Goal: Information Seeking & Learning: Check status

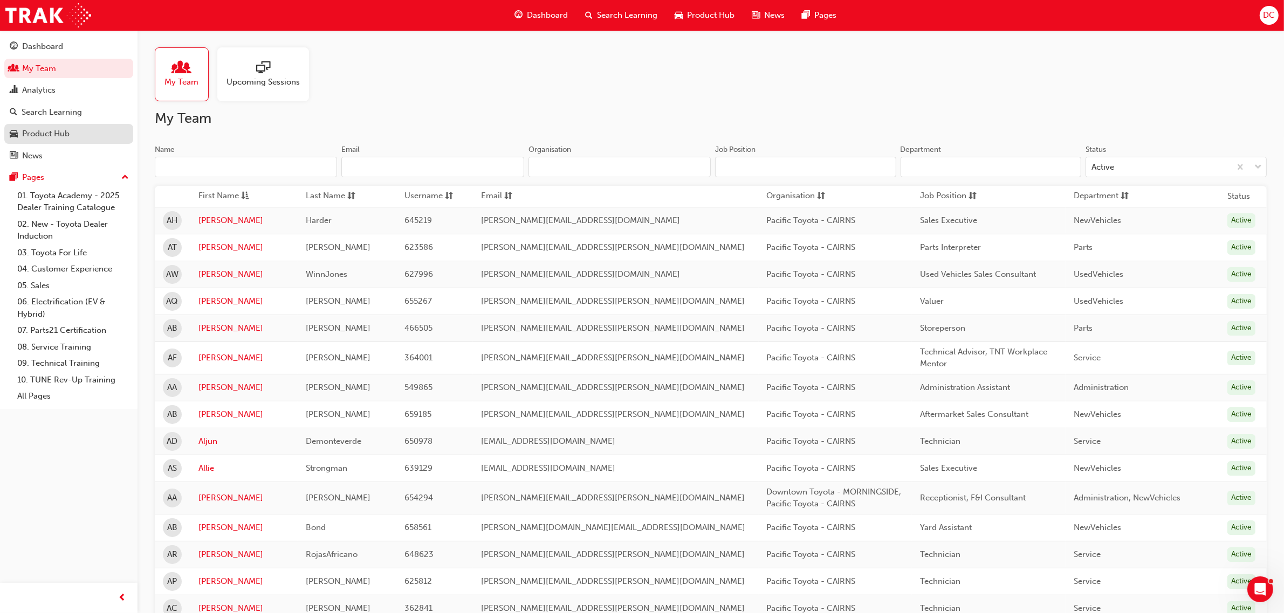
click at [60, 130] on div "Product Hub" at bounding box center [45, 134] width 47 height 12
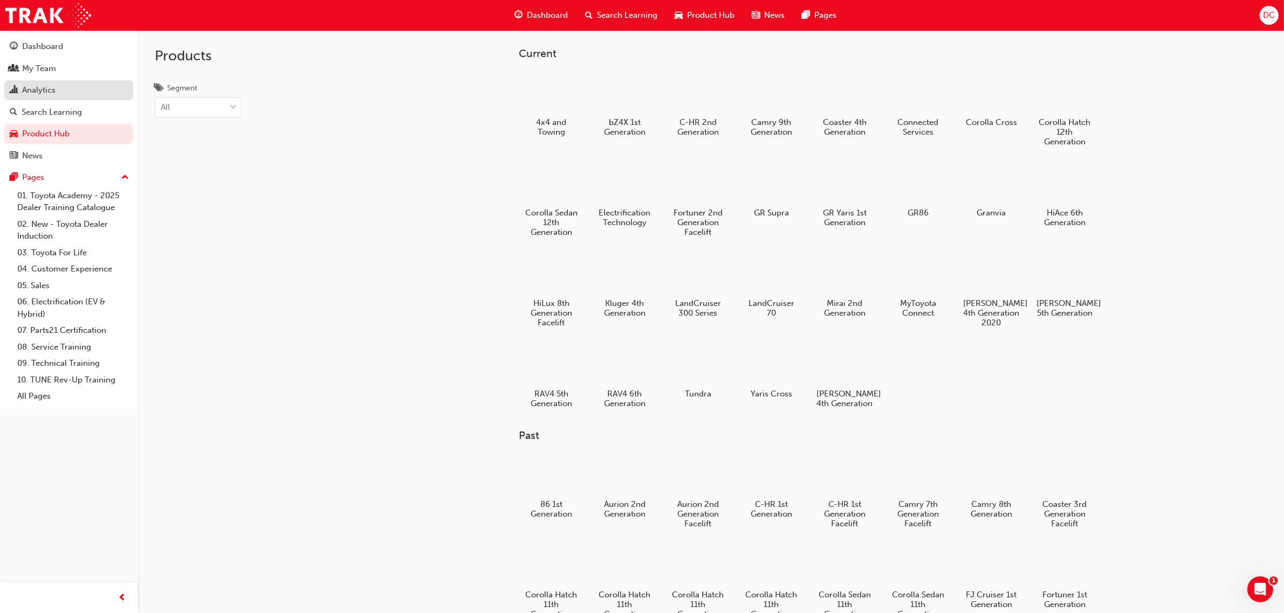
click at [39, 85] on div "Analytics" at bounding box center [38, 90] width 33 height 12
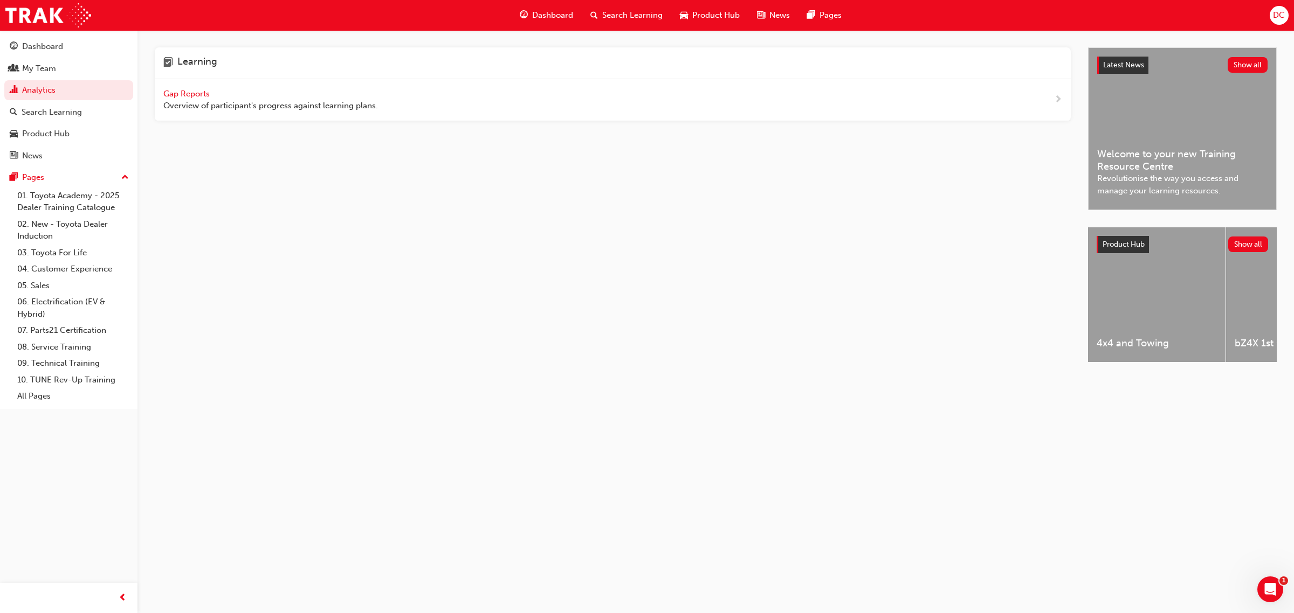
click at [176, 90] on span "Gap Reports" at bounding box center [187, 94] width 49 height 10
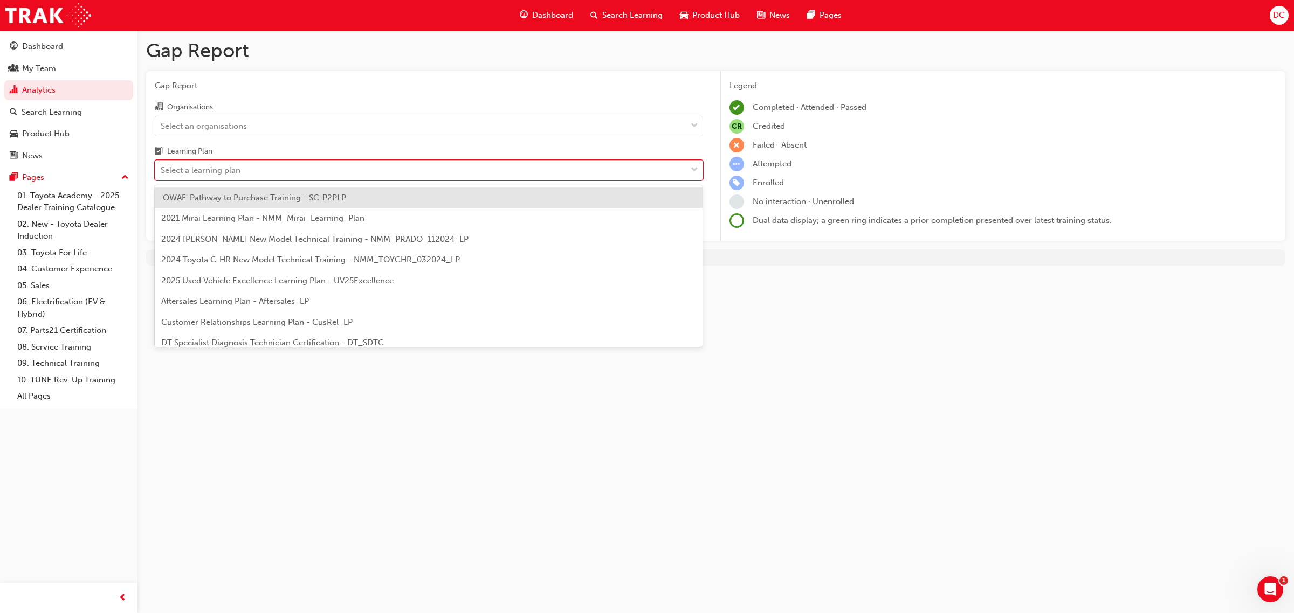
click at [243, 168] on div "Select a learning plan" at bounding box center [420, 170] width 531 height 19
click at [162, 168] on input "Learning Plan option 'OWAF' Pathway to Purchase Training - SC-P2PLP focused, 1 …" at bounding box center [161, 170] width 1 height 9
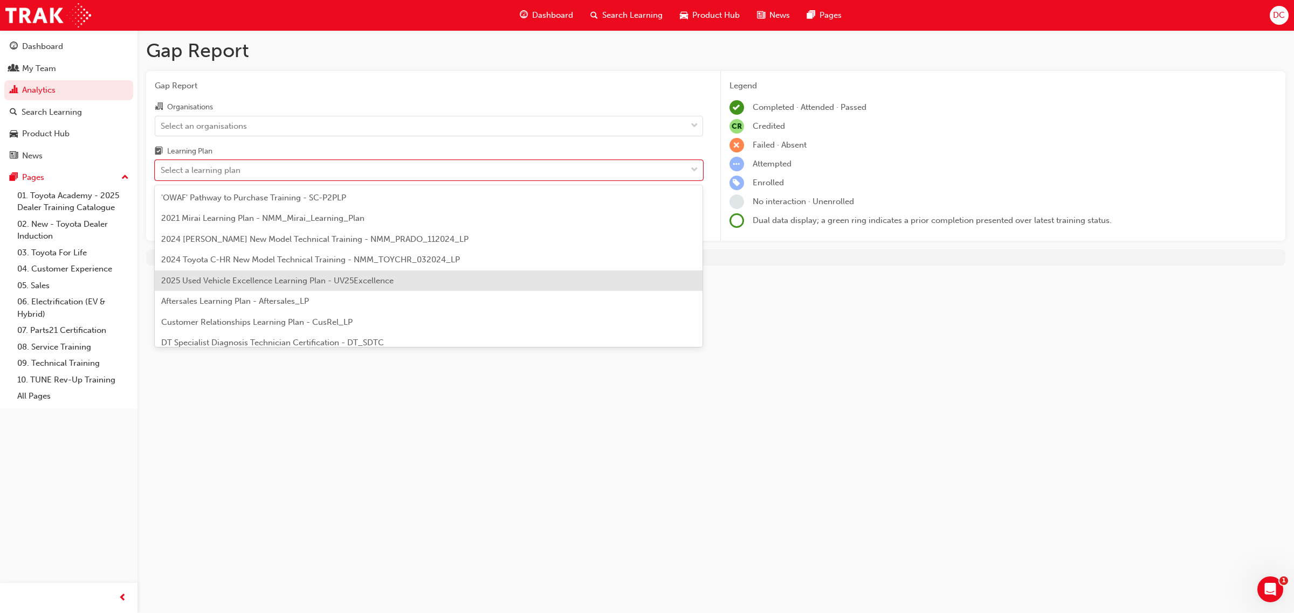
click at [246, 279] on span "2025 Used Vehicle Excellence Learning Plan - UV25Excellence" at bounding box center [277, 281] width 232 height 10
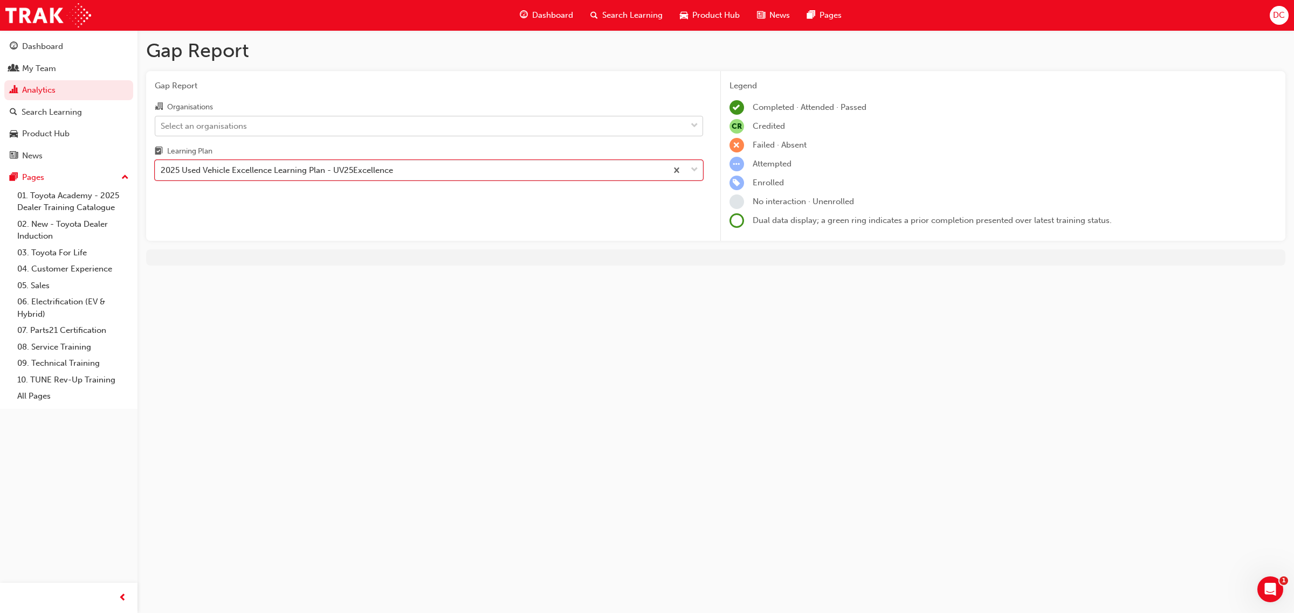
click at [354, 130] on div "Select an organisations" at bounding box center [420, 125] width 531 height 19
click at [162, 130] on input "Organisations Select an organisations" at bounding box center [161, 125] width 1 height 9
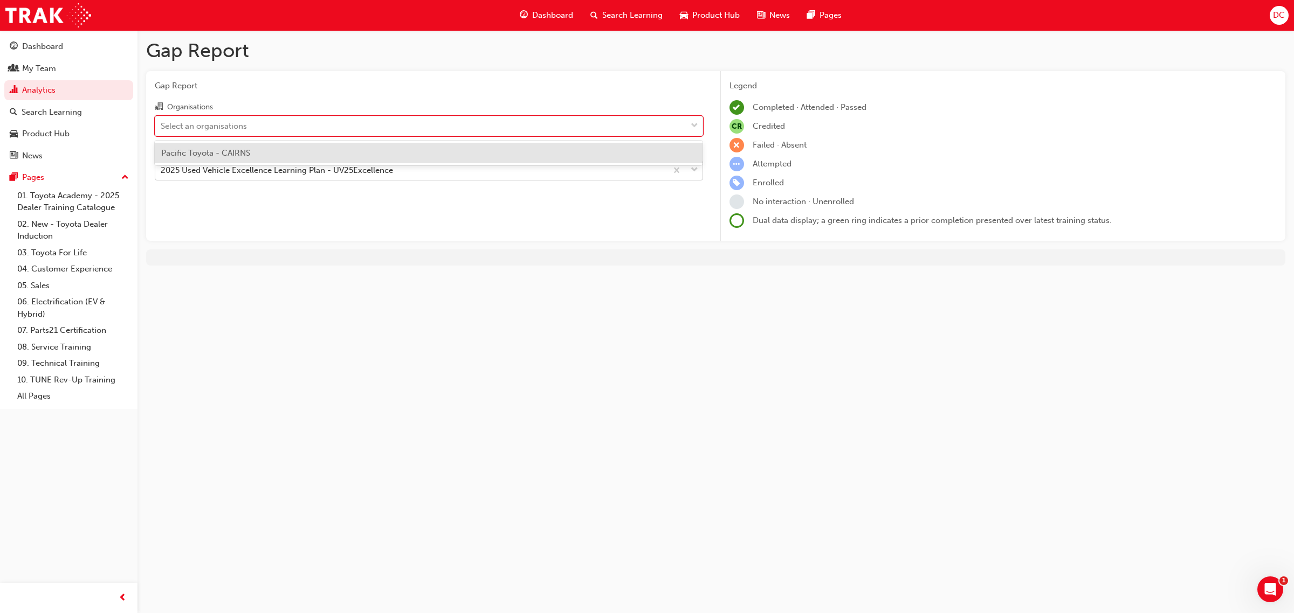
click at [327, 171] on div "2025 Used Vehicle Excellence Learning Plan - UV25Excellence" at bounding box center [277, 170] width 232 height 12
click at [162, 171] on input "Learning Plan 2025 Used Vehicle Excellence Learning Plan - UV25Excellence" at bounding box center [161, 170] width 1 height 9
click at [322, 128] on div "Select an organisations" at bounding box center [420, 125] width 531 height 19
click at [162, 128] on input "Organisations option Pacific Toyota - CAIRNS focused, 1 of 1. 1 result availabl…" at bounding box center [161, 125] width 1 height 9
click at [289, 157] on div "Pacific Toyota - CAIRNS" at bounding box center [429, 153] width 548 height 21
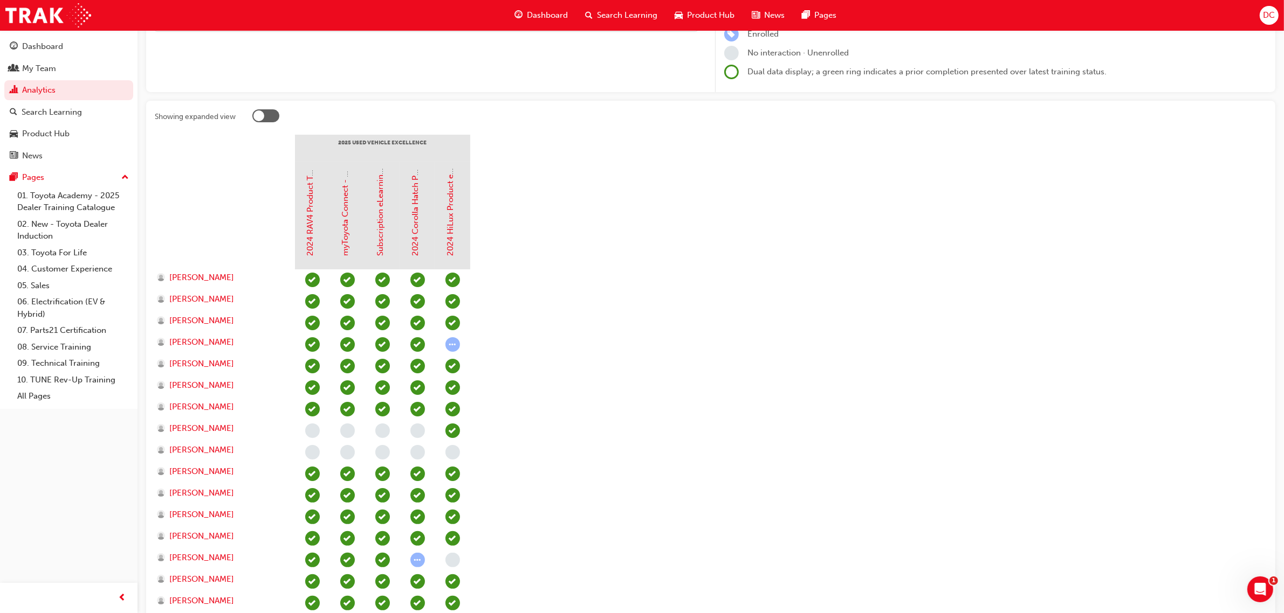
scroll to position [135, 0]
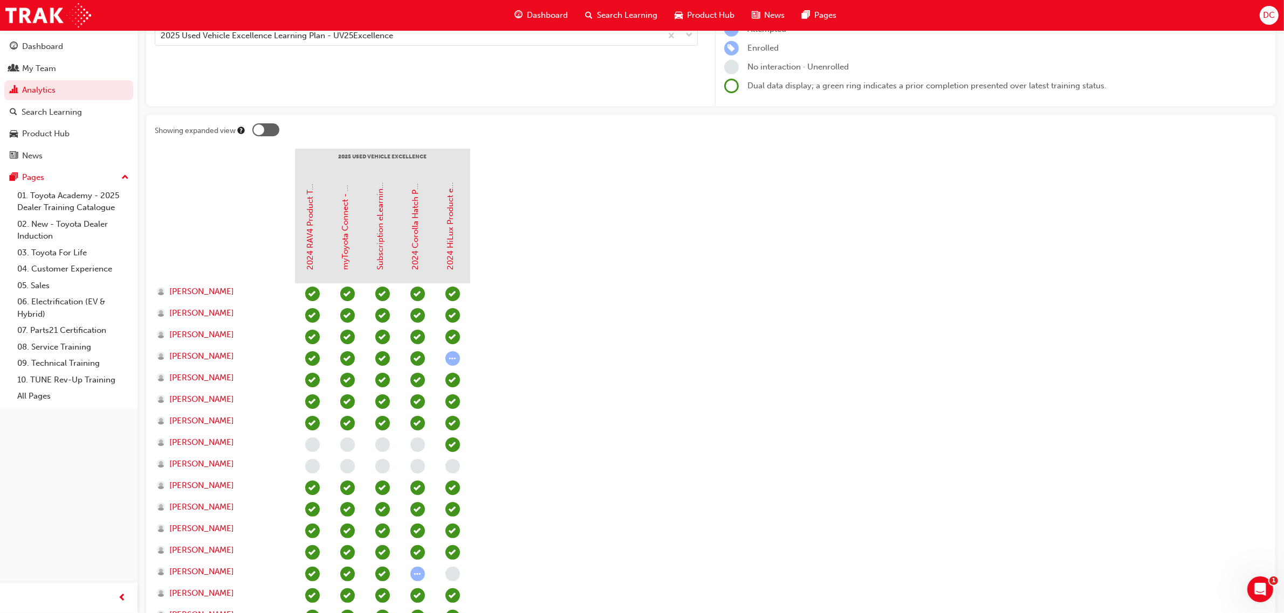
click at [453, 362] on span "learningRecordVerb_ATTEMPT-icon" at bounding box center [452, 358] width 15 height 15
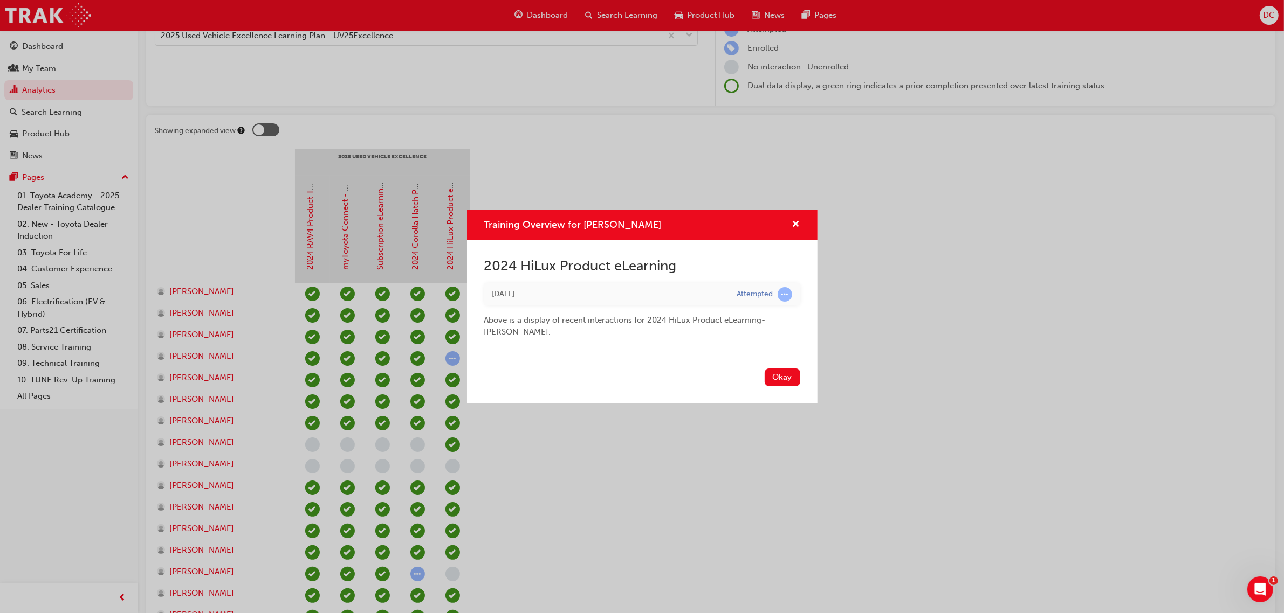
click at [775, 387] on div "Okay" at bounding box center [642, 383] width 350 height 39
click at [779, 376] on button "Okay" at bounding box center [782, 378] width 36 height 18
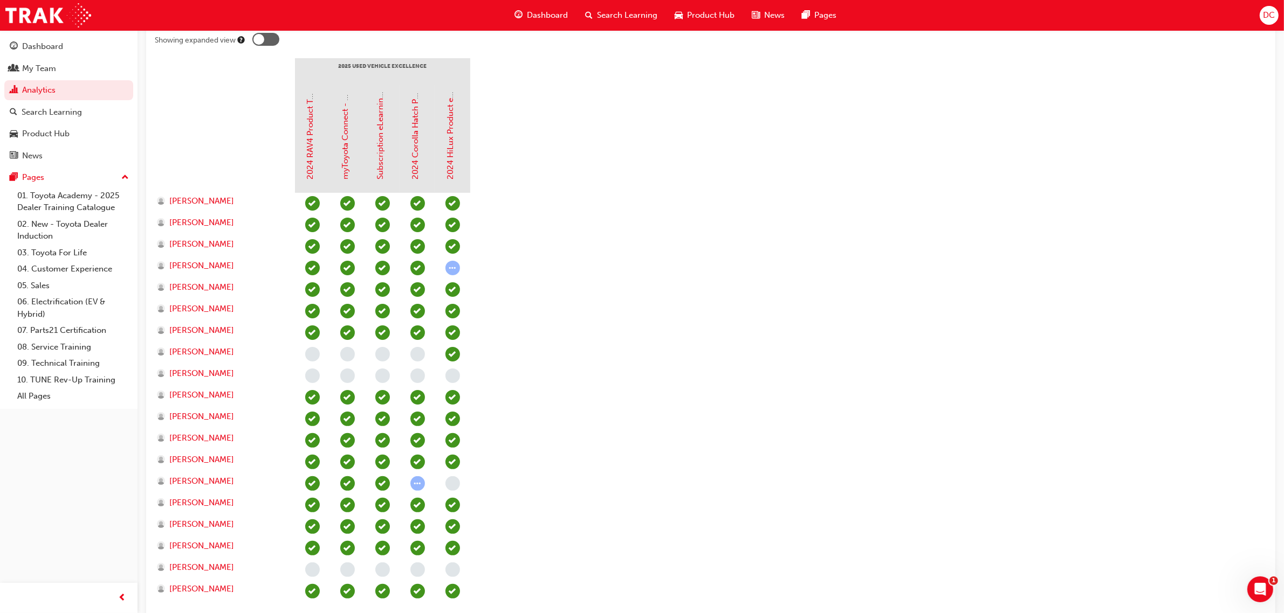
scroll to position [202, 0]
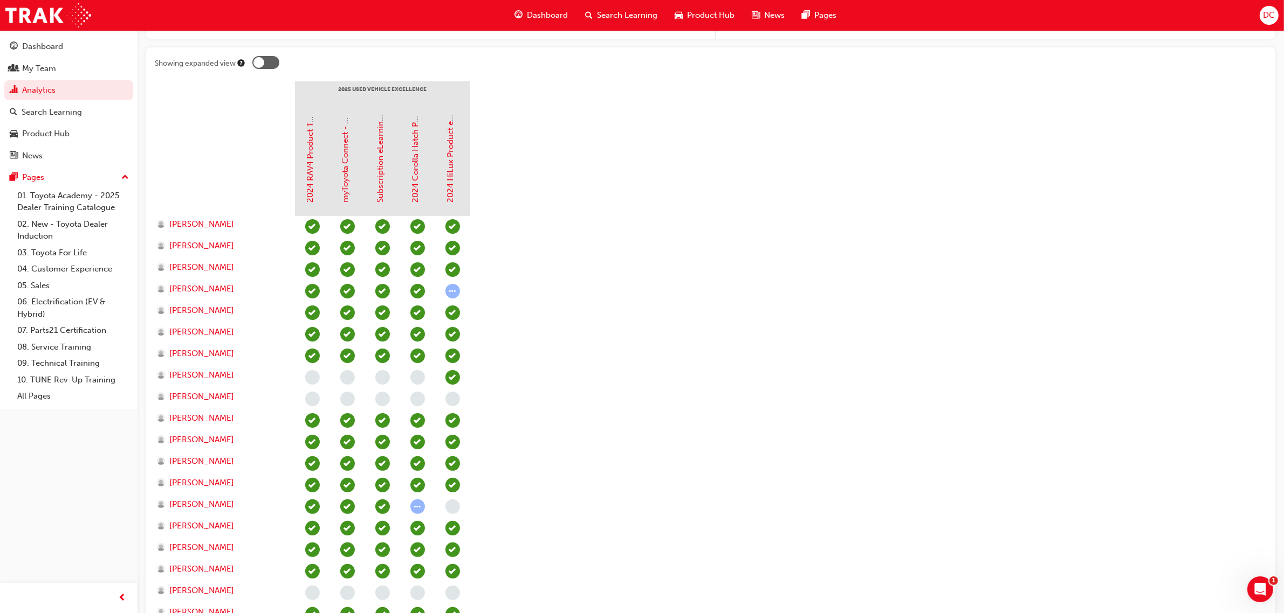
click at [1267, 17] on span "DC" at bounding box center [1269, 15] width 12 height 12
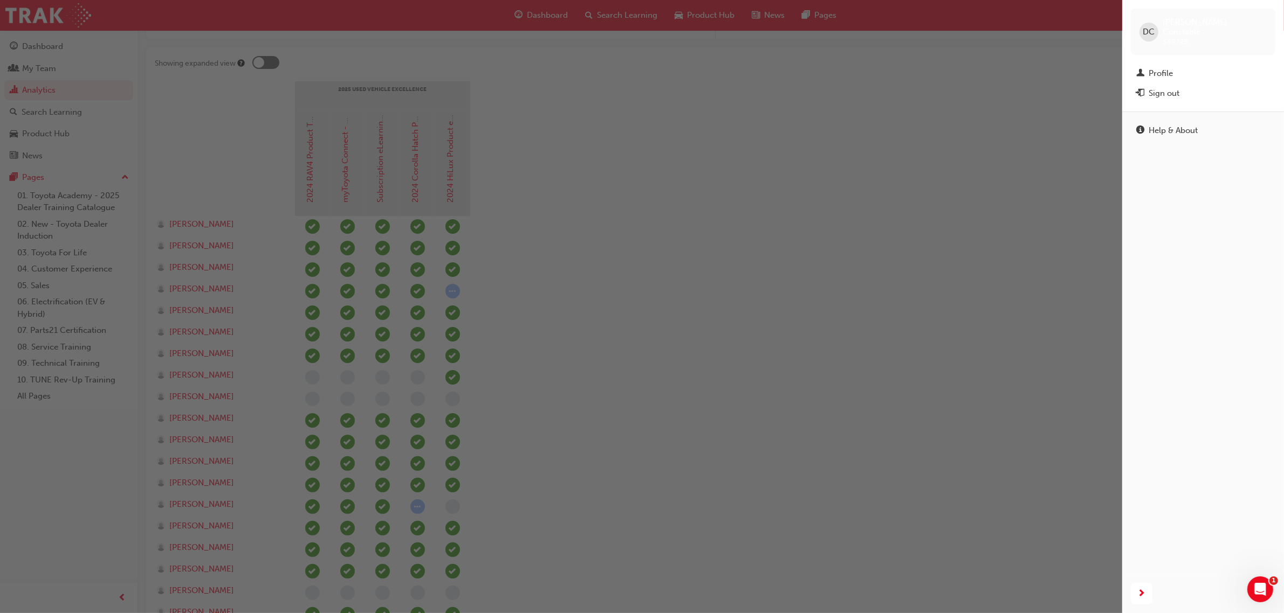
drag, startPoint x: 1137, startPoint y: 24, endPoint x: 1173, endPoint y: 60, distance: 50.3
click at [1202, 61] on div "DC [PERSON_NAME] 569725 Profile Sign out" at bounding box center [1203, 56] width 162 height 112
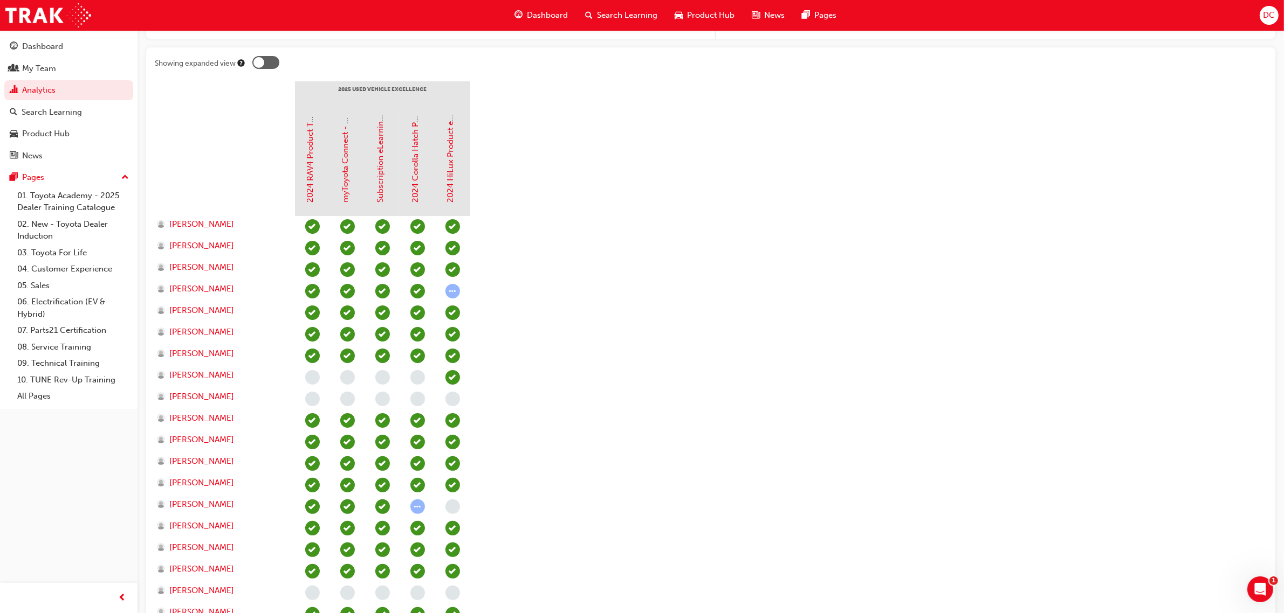
click at [1271, 6] on div "DC" at bounding box center [1268, 15] width 19 height 19
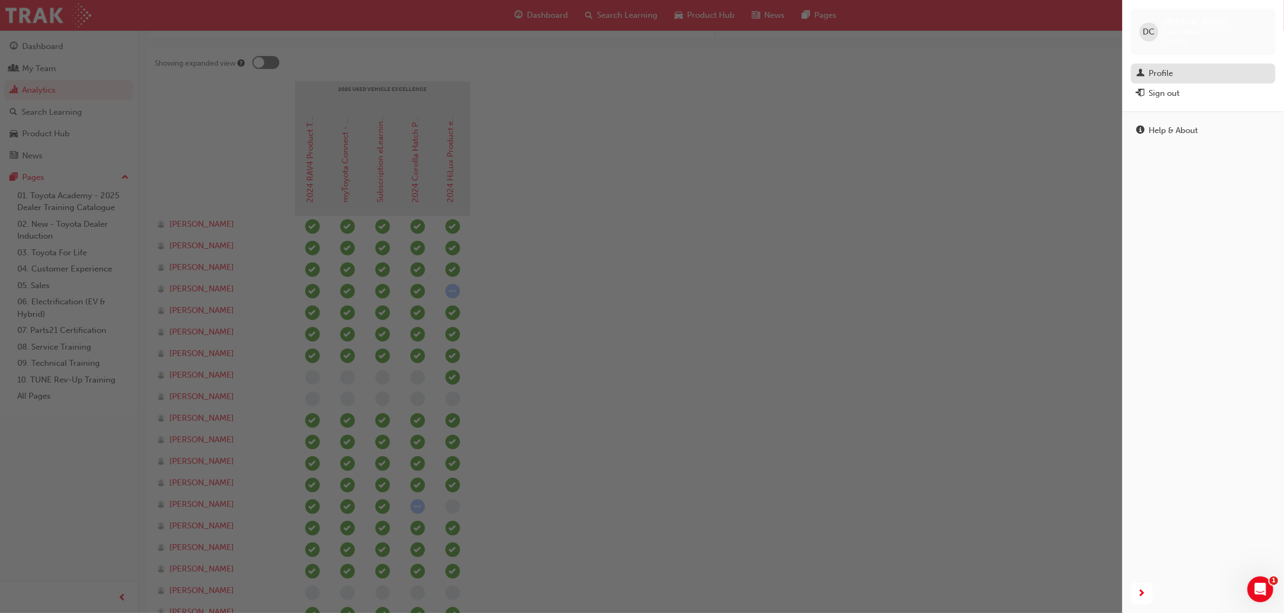
click at [1164, 64] on link "Profile" at bounding box center [1202, 74] width 144 height 20
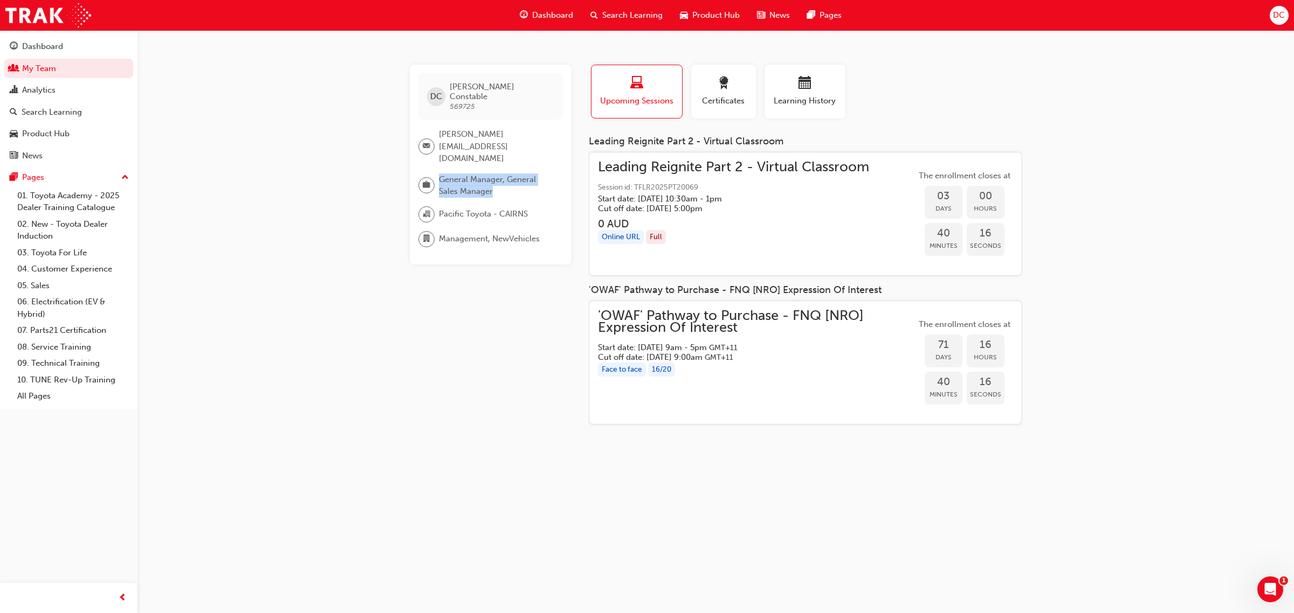
drag, startPoint x: 431, startPoint y: 154, endPoint x: 512, endPoint y: 167, distance: 81.9
click at [511, 174] on div "General Manager, General Sales Manager" at bounding box center [486, 186] width 136 height 24
click at [512, 174] on span "General Manager, General Sales Manager" at bounding box center [496, 186] width 115 height 24
drag, startPoint x: 512, startPoint y: 166, endPoint x: 513, endPoint y: 157, distance: 9.2
click at [513, 174] on span "General Manager, General Sales Manager" at bounding box center [496, 186] width 115 height 24
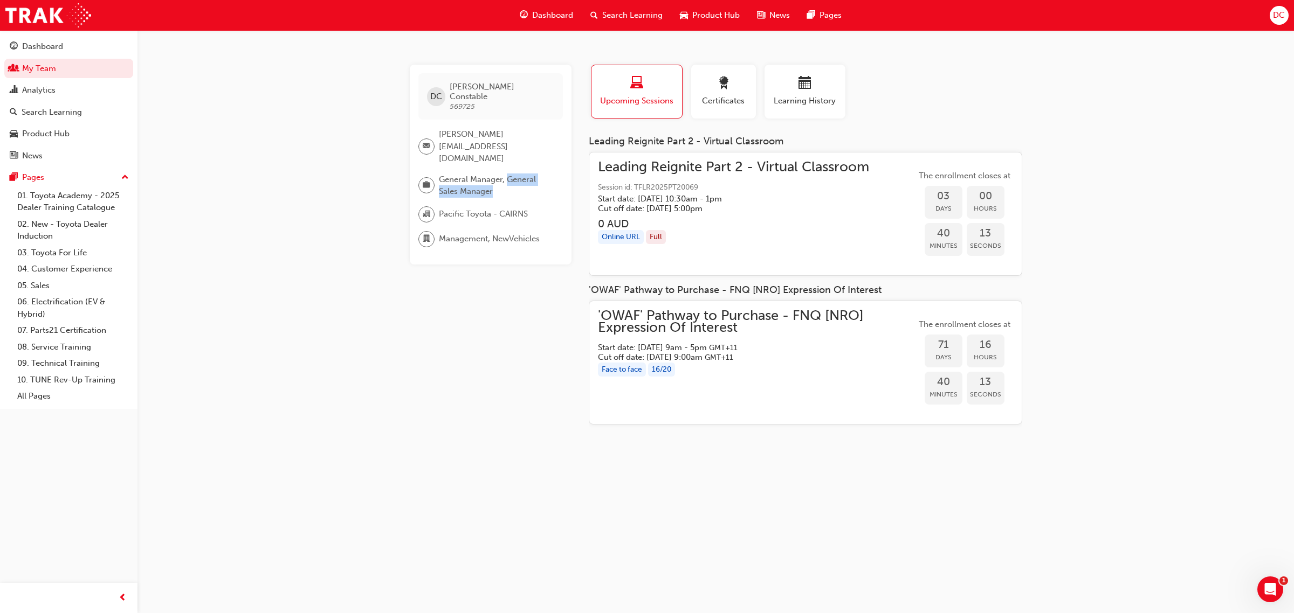
click at [520, 174] on span "General Manager, General Sales Manager" at bounding box center [496, 186] width 115 height 24
drag, startPoint x: 522, startPoint y: 175, endPoint x: 405, endPoint y: 160, distance: 118.0
click at [405, 160] on div "DC [PERSON_NAME] 569725 [PERSON_NAME][EMAIL_ADDRESS][DOMAIN_NAME] General Manag…" at bounding box center [715, 249] width 647 height 369
click at [52, 95] on div "Analytics" at bounding box center [38, 90] width 33 height 12
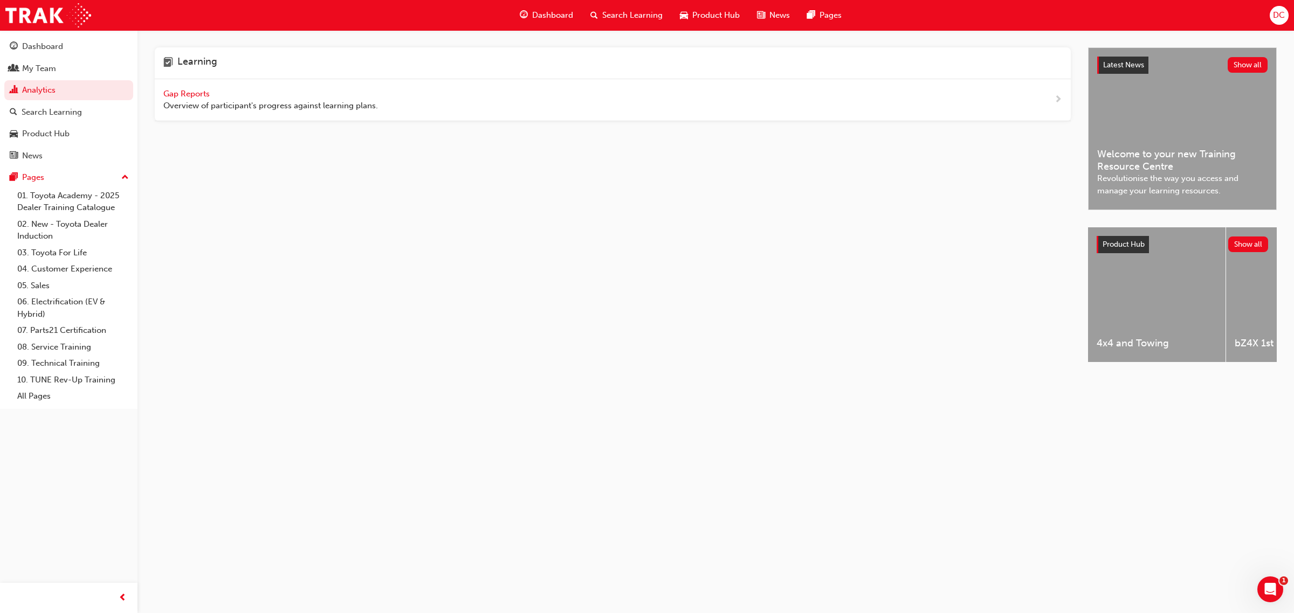
click at [184, 95] on span "Gap Reports" at bounding box center [187, 94] width 49 height 10
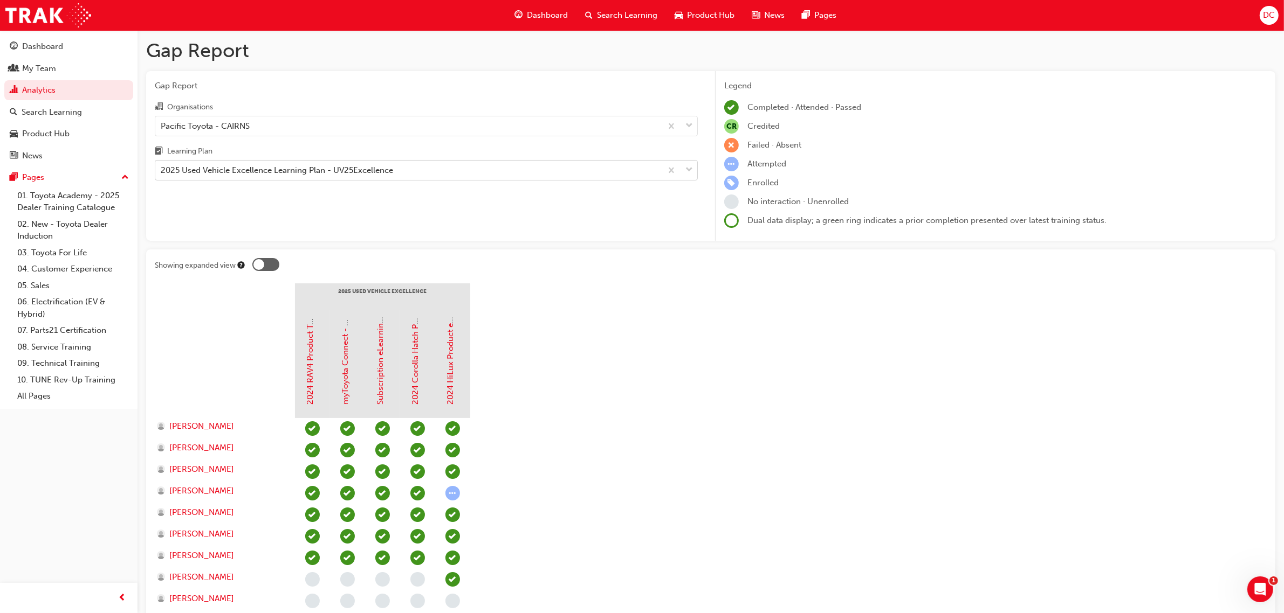
click at [289, 176] on div "2025 Used Vehicle Excellence Learning Plan - UV25Excellence" at bounding box center [277, 170] width 232 height 12
click at [162, 175] on input "Learning Plan 2025 Used Vehicle Excellence Learning Plan - UV25Excellence" at bounding box center [161, 170] width 1 height 9
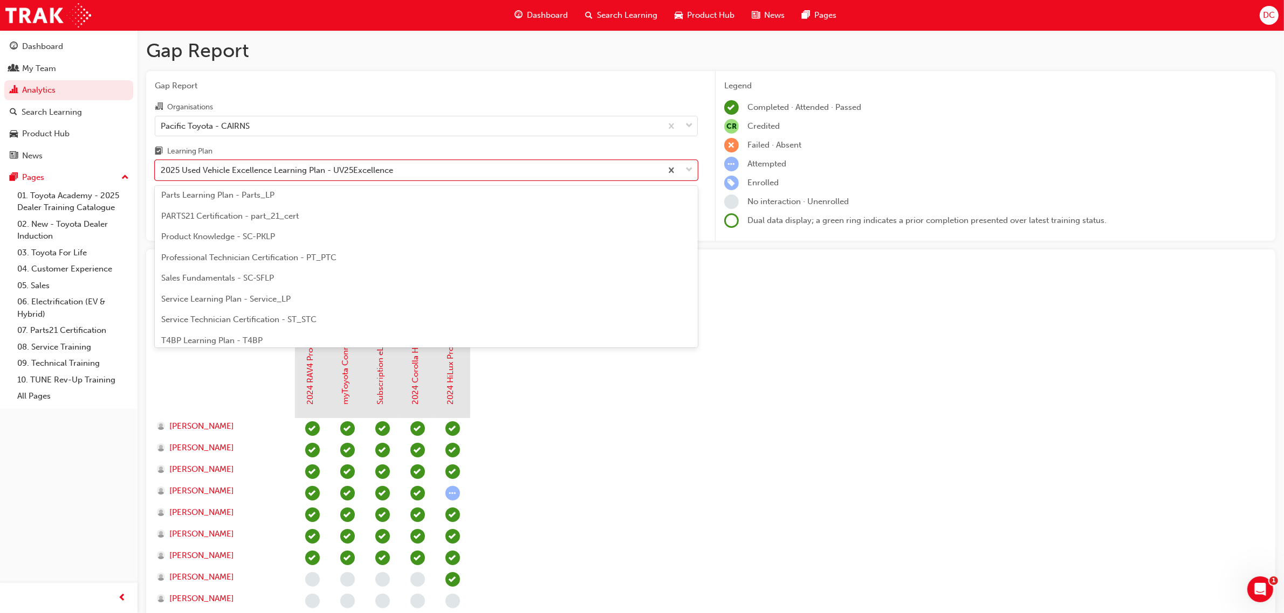
scroll to position [337, 0]
click at [230, 256] on span "Sales Fundamentals - SC-SFLP" at bounding box center [217, 256] width 113 height 10
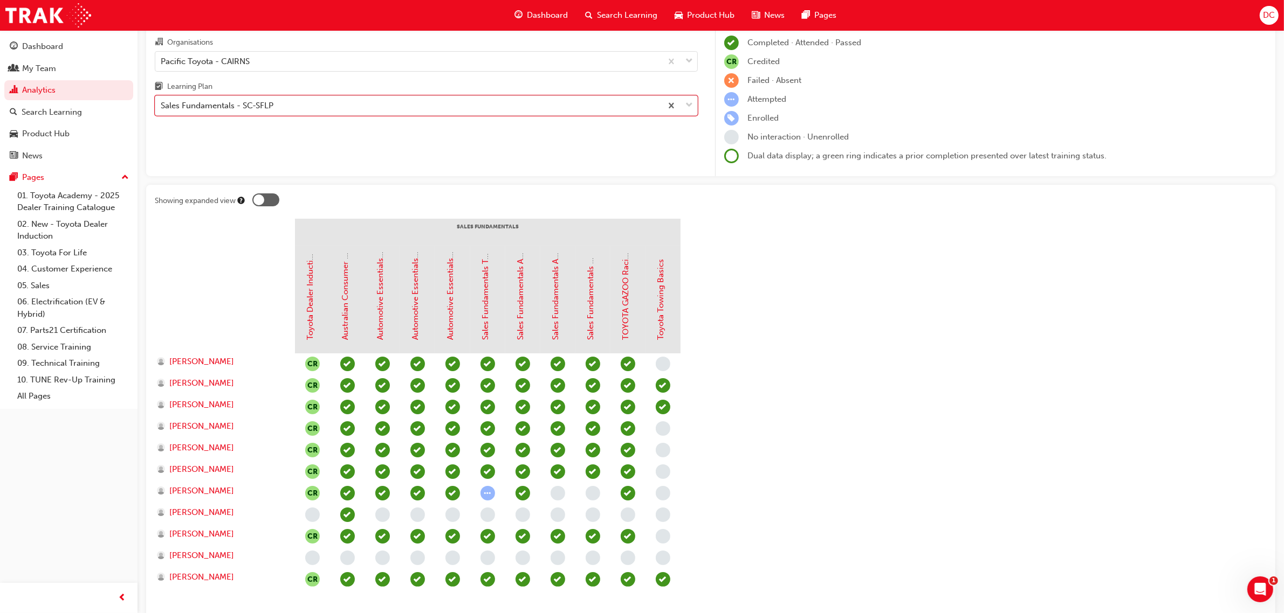
scroll to position [64, 0]
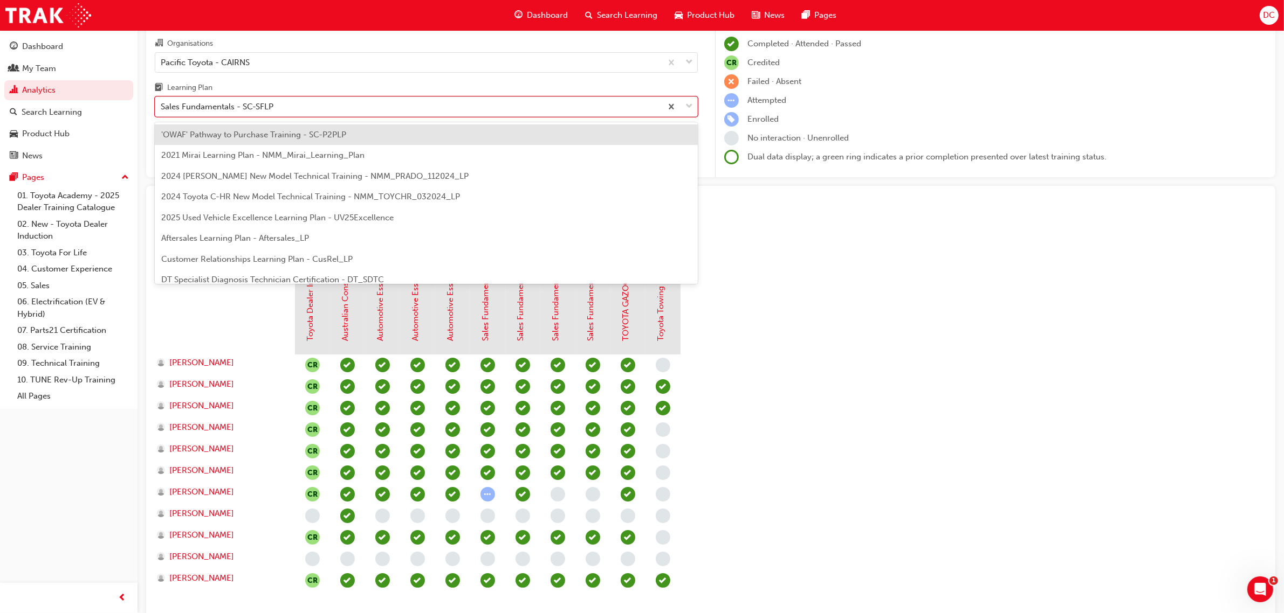
click at [341, 106] on div "Sales Fundamentals - SC-SFLP" at bounding box center [408, 107] width 506 height 19
click at [162, 106] on input "Learning Plan option Sales Fundamentals - SC-SFLP, selected. option 'OWAF' Path…" at bounding box center [161, 106] width 1 height 9
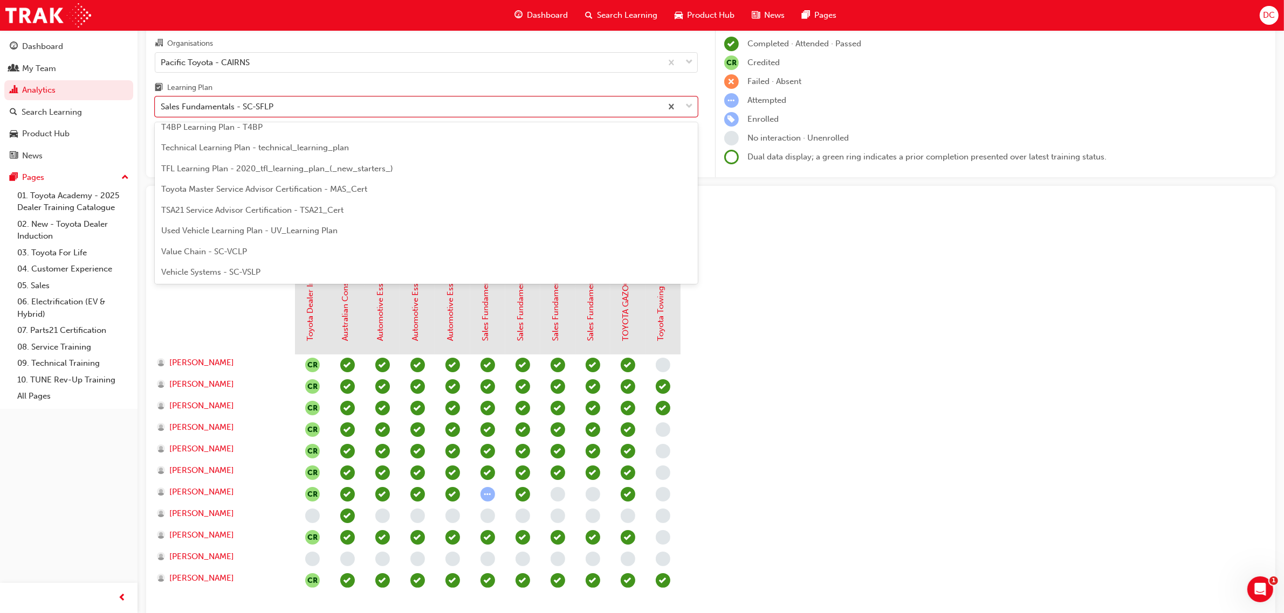
scroll to position [465, 0]
click at [247, 232] on span "Used Vehicle Learning Plan - UV_Learning Plan" at bounding box center [249, 230] width 176 height 10
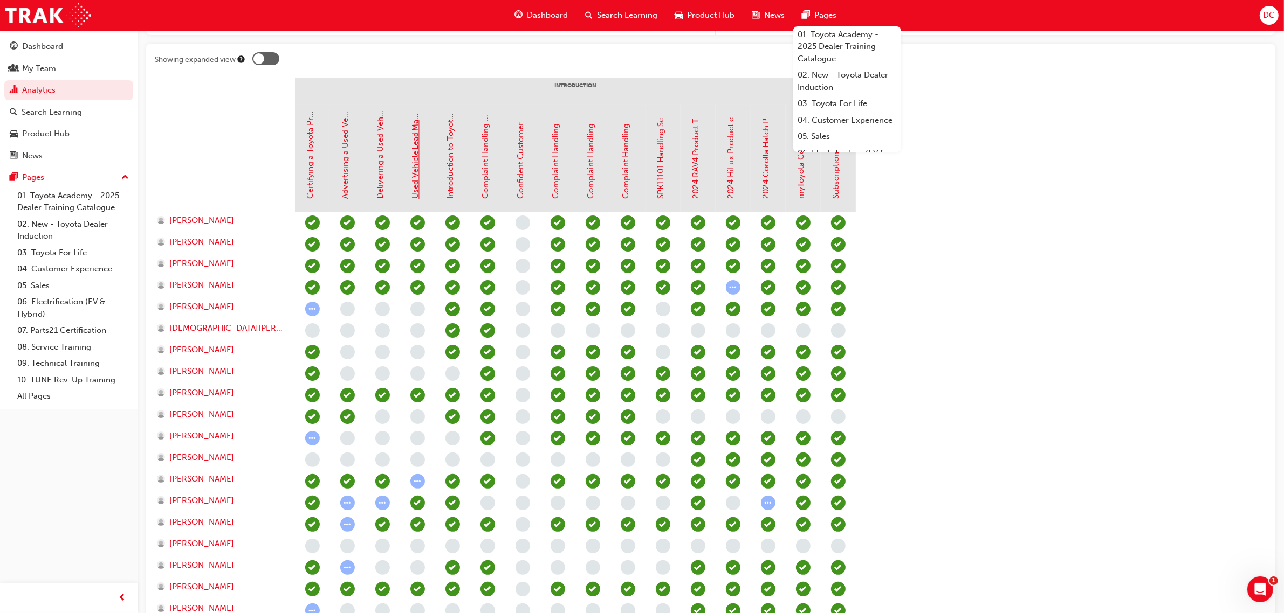
scroll to position [190, 0]
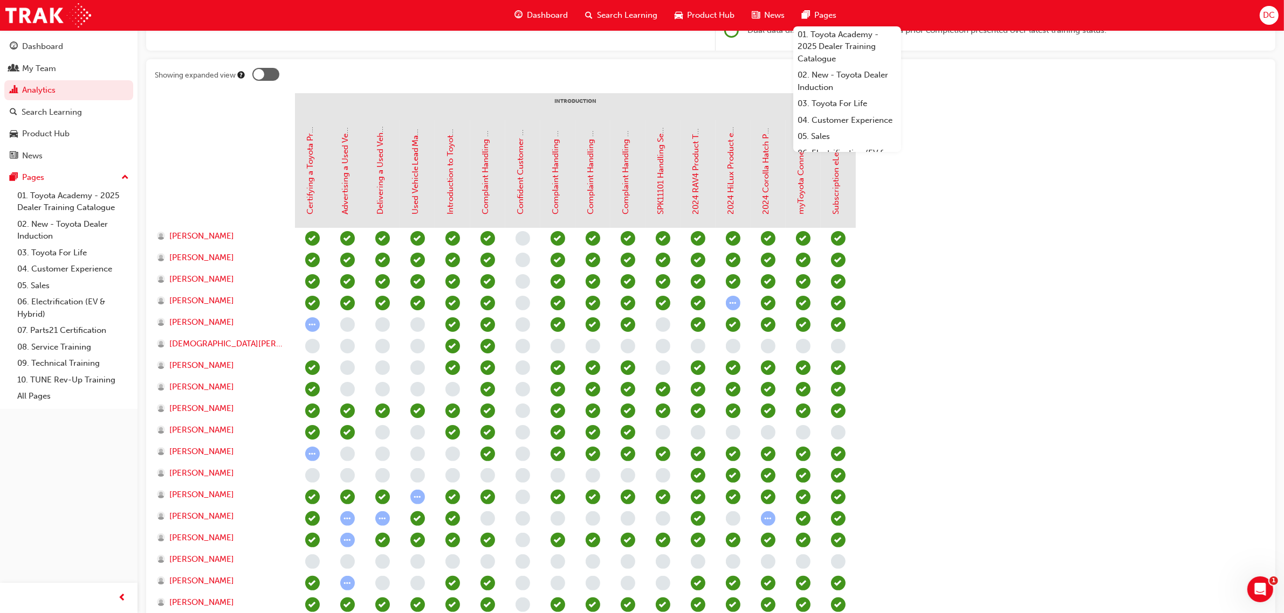
click at [273, 75] on div at bounding box center [265, 74] width 27 height 13
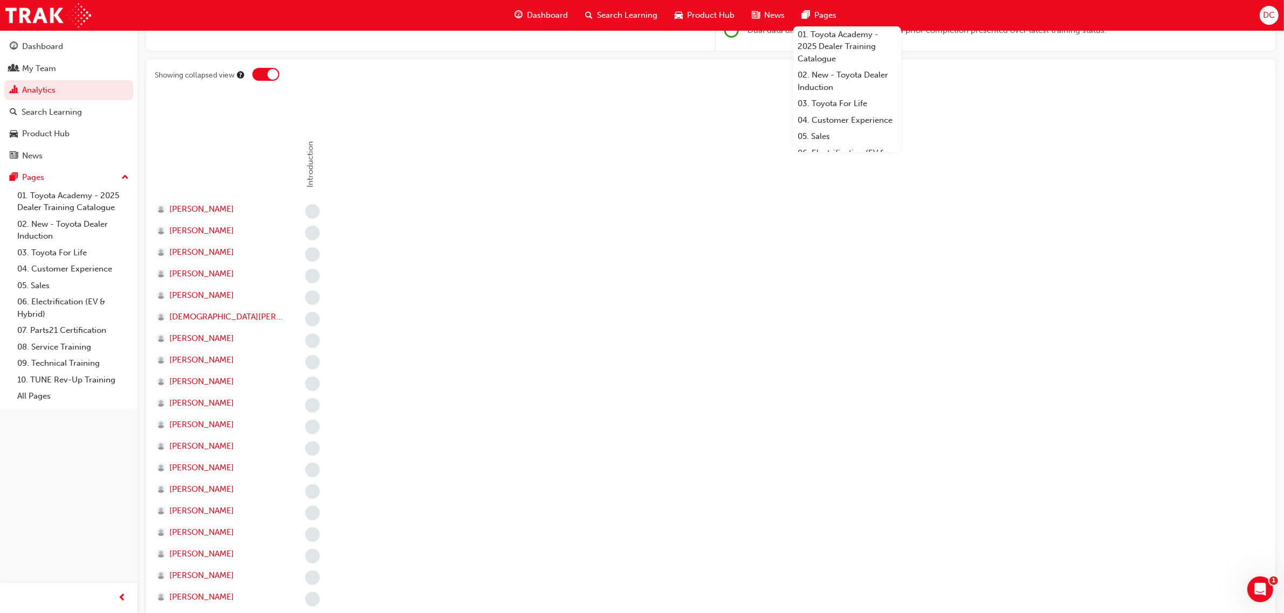
click at [266, 75] on div at bounding box center [265, 74] width 27 height 13
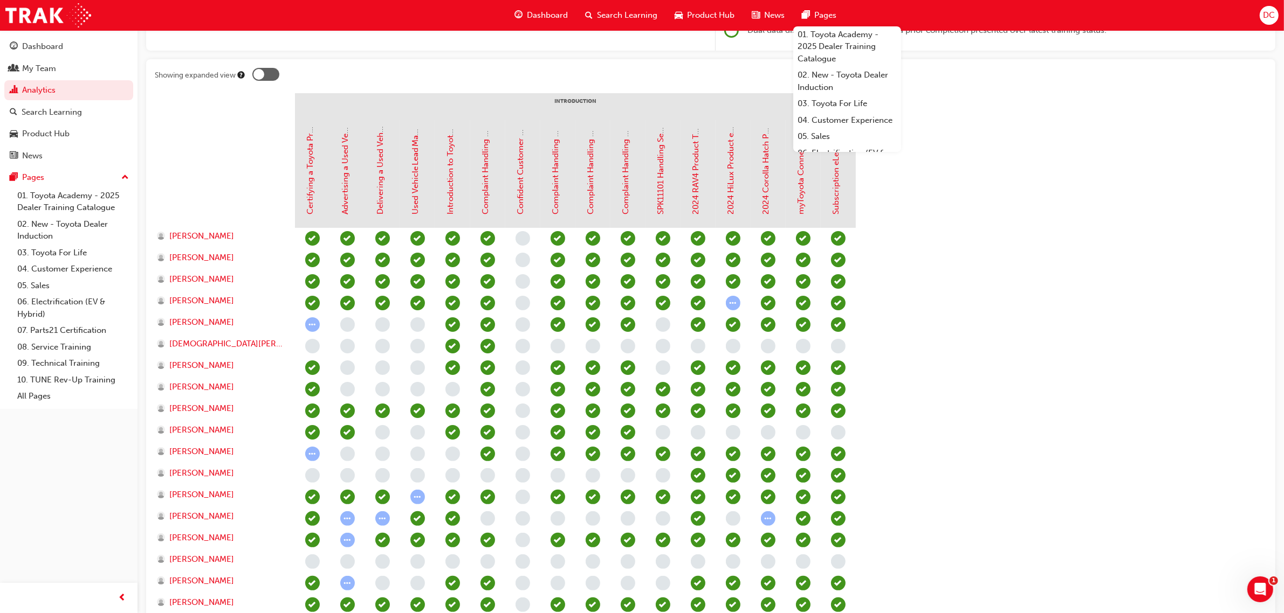
click at [767, 12] on span "News" at bounding box center [774, 15] width 20 height 12
